Goal: Task Accomplishment & Management: Use online tool/utility

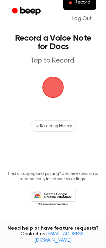
click at [60, 78] on span "button" at bounding box center [53, 87] width 33 height 33
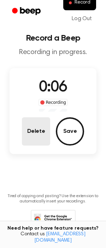
click at [44, 132] on button "Delete" at bounding box center [36, 131] width 28 height 28
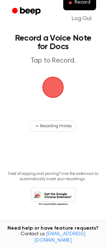
click at [54, 89] on span "button" at bounding box center [53, 87] width 24 height 24
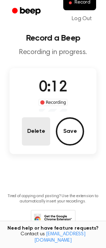
click at [25, 125] on button "Delete" at bounding box center [36, 131] width 28 height 28
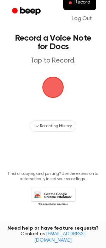
click at [48, 81] on span "button" at bounding box center [52, 86] width 37 height 37
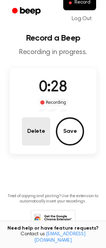
click at [35, 128] on button "Delete" at bounding box center [36, 131] width 28 height 28
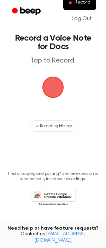
click at [55, 75] on span "button" at bounding box center [53, 87] width 39 height 39
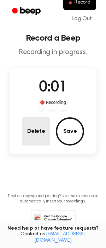
click at [33, 132] on button "Delete" at bounding box center [36, 131] width 28 height 28
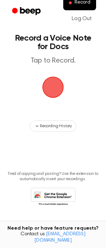
click at [53, 79] on span "button" at bounding box center [53, 87] width 30 height 30
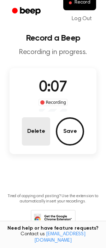
click at [35, 127] on button "Delete" at bounding box center [36, 131] width 28 height 28
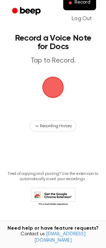
click at [55, 85] on span "button" at bounding box center [53, 87] width 40 height 40
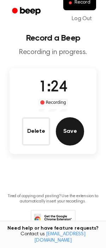
click at [75, 139] on button "Save" at bounding box center [70, 131] width 28 height 28
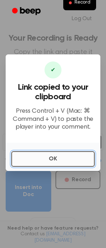
click at [83, 159] on button "OK" at bounding box center [52, 159] width 83 height 16
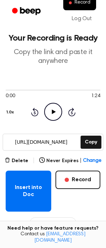
click at [52, 110] on icon at bounding box center [54, 111] width 4 height 5
click at [52, 110] on icon at bounding box center [53, 111] width 3 height 5
click at [54, 108] on icon "Play Audio" at bounding box center [53, 112] width 18 height 18
click at [45, 107] on circle at bounding box center [52, 111] width 17 height 17
click at [49, 109] on icon "Play Audio" at bounding box center [53, 112] width 18 height 18
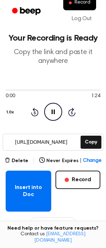
click at [53, 108] on icon "Pause Audio" at bounding box center [53, 112] width 18 height 18
click at [73, 110] on icon at bounding box center [71, 112] width 7 height 8
click at [70, 110] on icon "Skip 5 seconds" at bounding box center [72, 111] width 8 height 9
click at [70, 109] on icon at bounding box center [71, 112] width 7 height 8
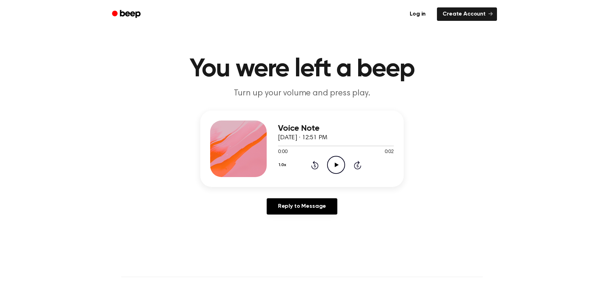
click at [335, 168] on icon "Play Audio" at bounding box center [336, 165] width 18 height 18
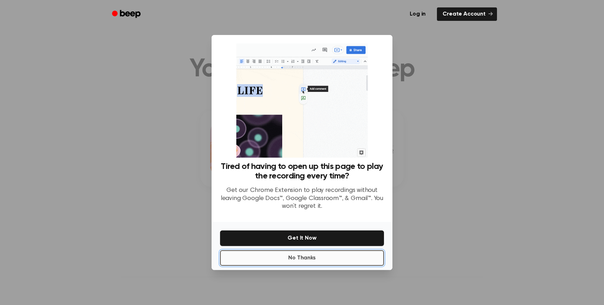
click at [289, 259] on button "No Thanks" at bounding box center [302, 258] width 164 height 16
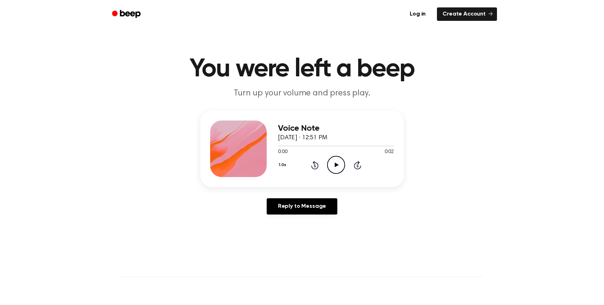
click at [334, 161] on icon "Play Audio" at bounding box center [336, 165] width 18 height 18
click at [340, 169] on icon "Play Audio" at bounding box center [336, 165] width 18 height 18
click at [341, 162] on icon "Play Audio" at bounding box center [336, 165] width 18 height 18
